Goal: Task Accomplishment & Management: Use online tool/utility

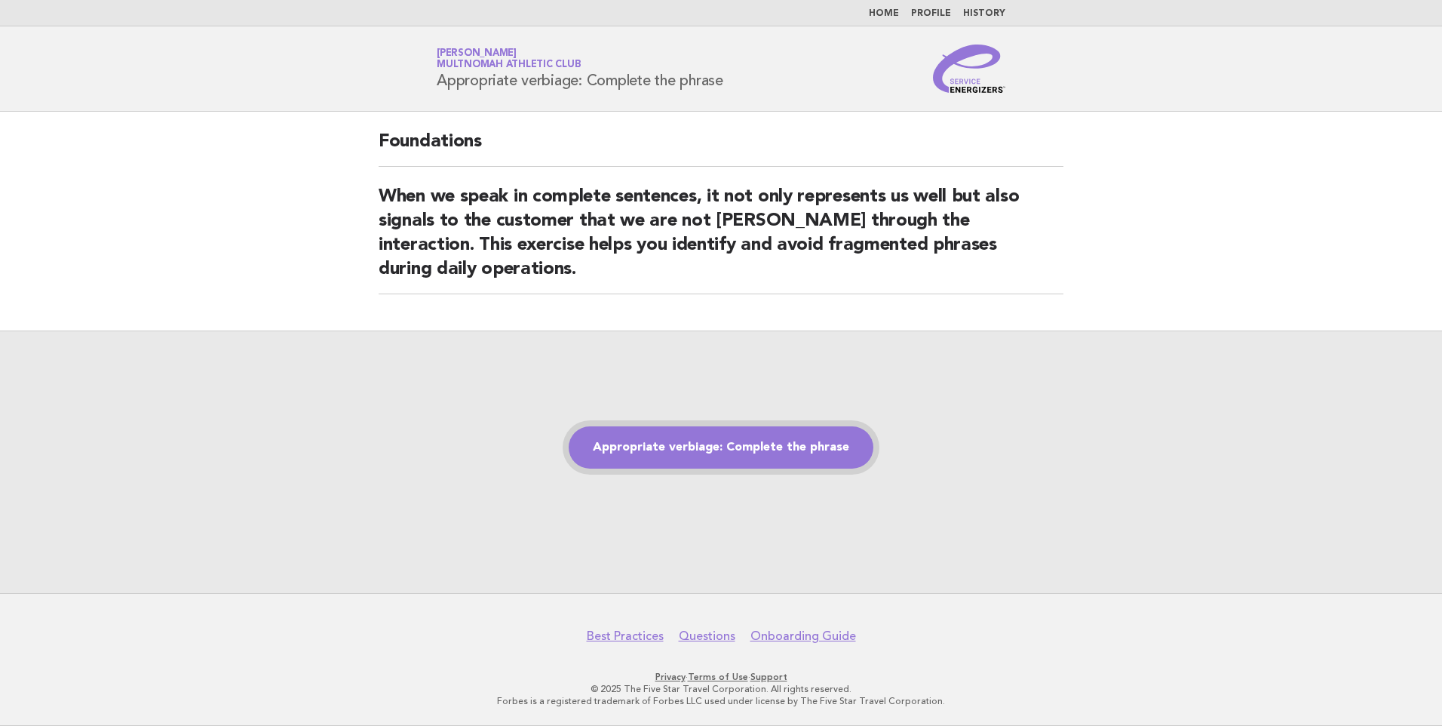
click at [745, 440] on link "Appropriate verbiage: Complete the phrase" at bounding box center [721, 447] width 305 height 42
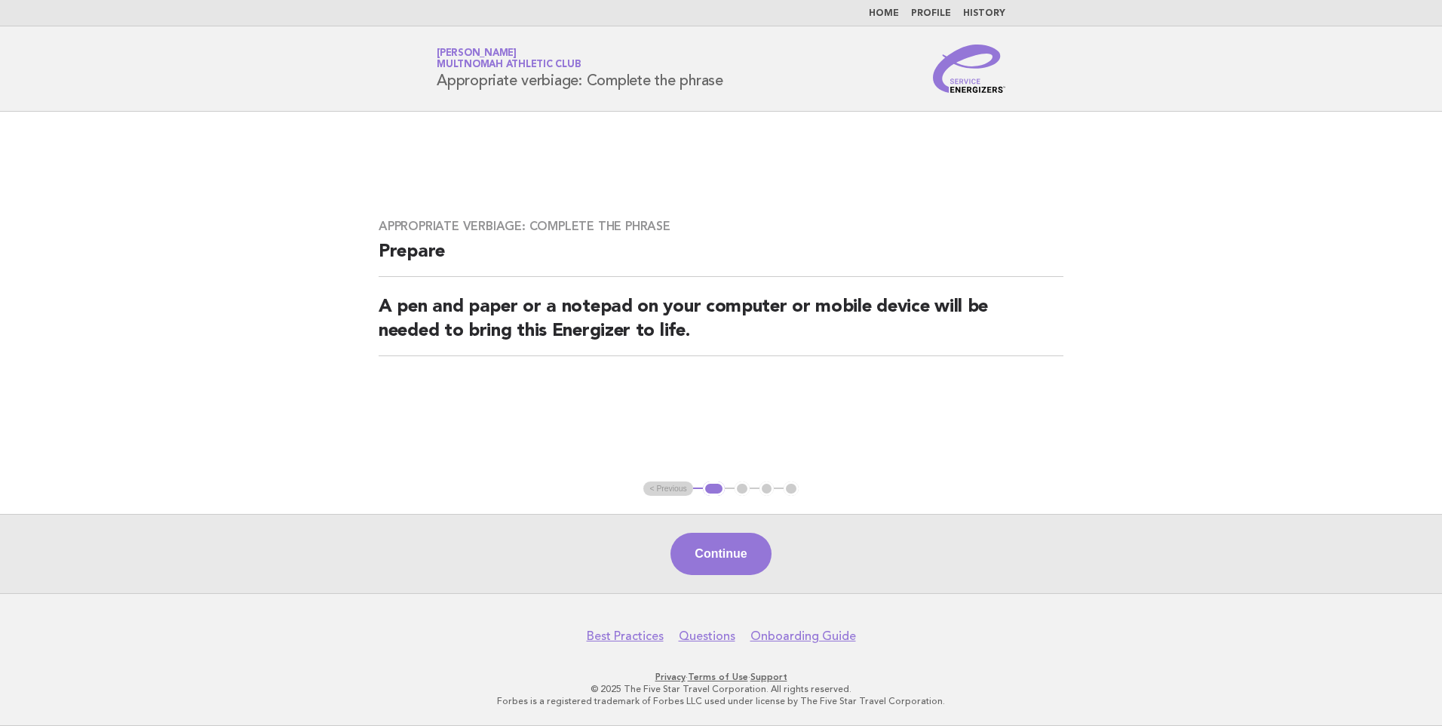
drag, startPoint x: 714, startPoint y: 545, endPoint x: 701, endPoint y: 544, distance: 12.8
click at [713, 545] on button "Continue" at bounding box center [720, 553] width 100 height 42
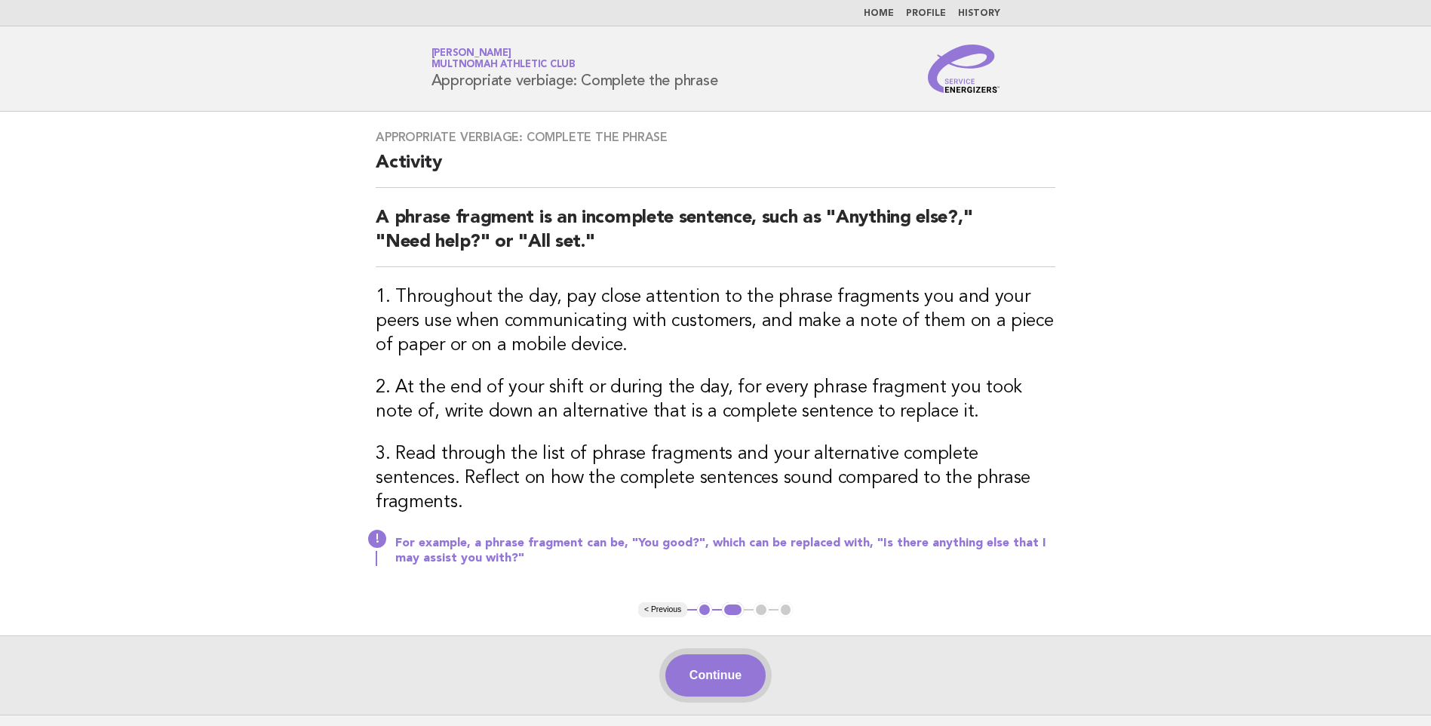
drag, startPoint x: 728, startPoint y: 655, endPoint x: 715, endPoint y: 655, distance: 12.8
click at [726, 655] on button "Continue" at bounding box center [715, 675] width 100 height 42
